Goal: Use online tool/utility: Utilize a website feature to perform a specific function

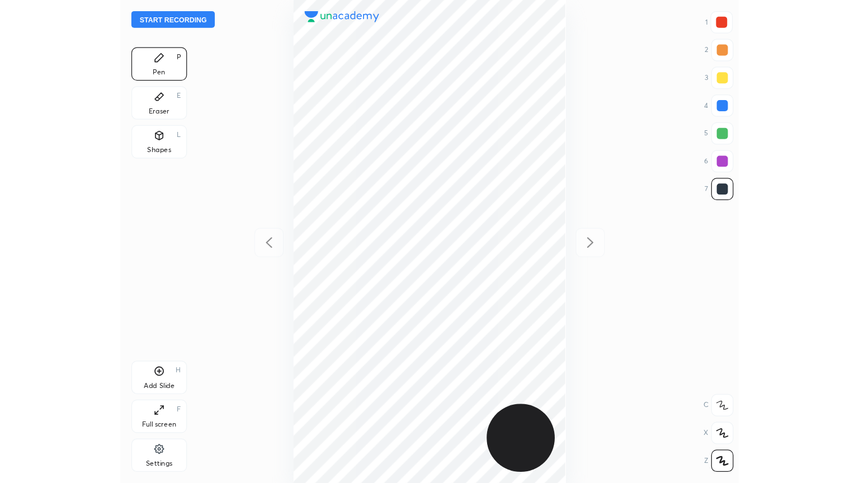
scroll to position [389, 319]
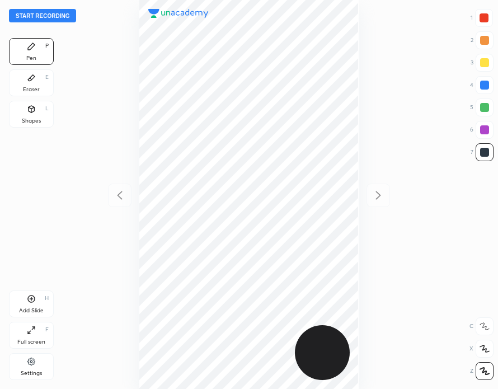
click at [57, 16] on button "Start recording" at bounding box center [42, 15] width 67 height 13
click at [35, 296] on icon at bounding box center [31, 298] width 9 height 9
click at [119, 196] on icon at bounding box center [119, 195] width 5 height 8
click at [37, 336] on div "Full screen F" at bounding box center [31, 335] width 45 height 27
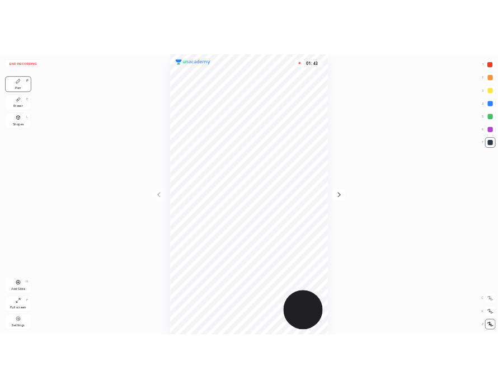
scroll to position [483, 680]
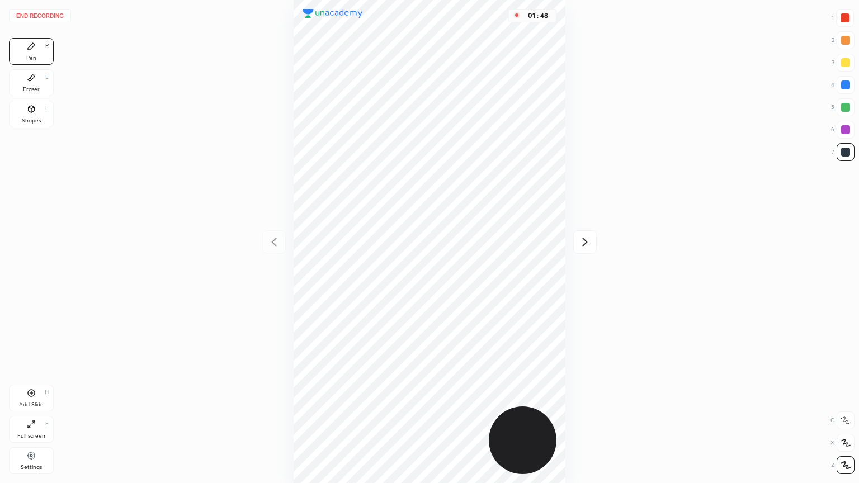
click at [38, 83] on div "Eraser E" at bounding box center [31, 82] width 45 height 27
click at [36, 48] on div "Pen P" at bounding box center [31, 51] width 45 height 27
click at [43, 388] on div "Add Slide H" at bounding box center [31, 398] width 45 height 27
click at [35, 388] on icon at bounding box center [31, 424] width 9 height 9
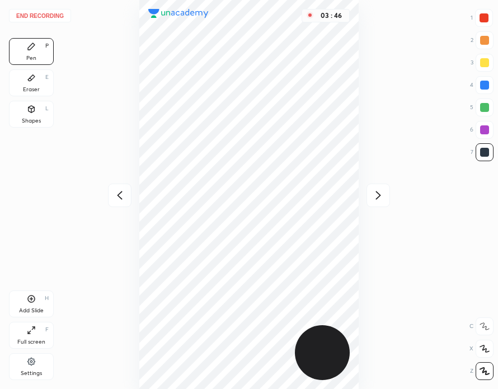
scroll to position [55555, 55625]
click at [46, 20] on button "End recording" at bounding box center [40, 15] width 62 height 13
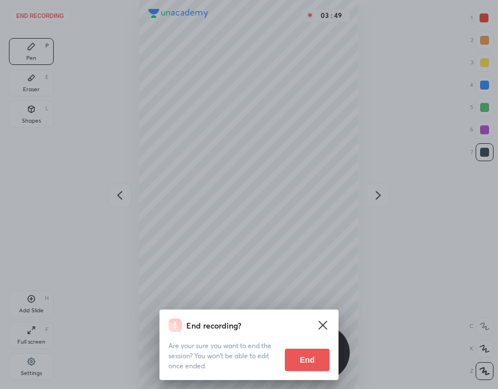
click at [444, 178] on div "End recording? Are your sure you want to end the session? You won’t be able to …" at bounding box center [249, 194] width 498 height 389
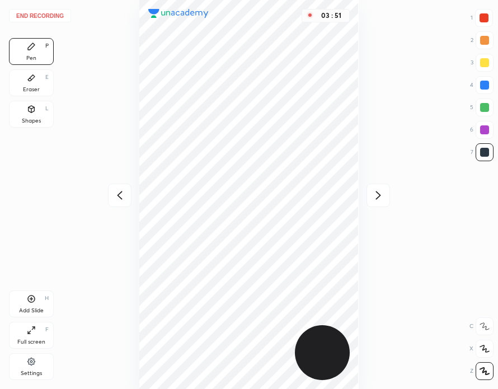
click at [488, 20] on div at bounding box center [483, 17] width 9 height 9
click at [47, 17] on button "End recording" at bounding box center [40, 15] width 62 height 13
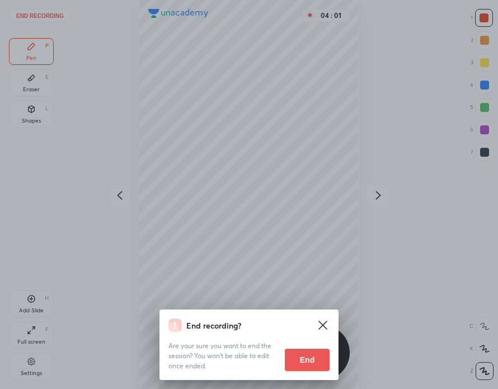
click at [308, 362] on button "End" at bounding box center [307, 360] width 45 height 22
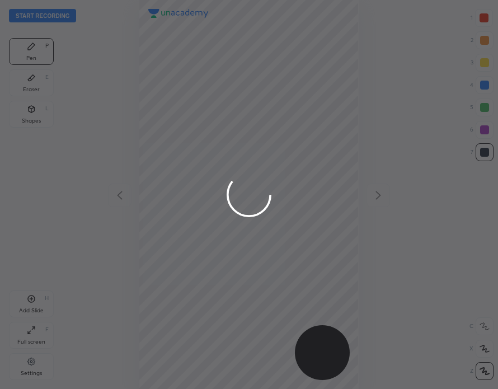
scroll to position [389, 319]
